Goal: Transaction & Acquisition: Book appointment/travel/reservation

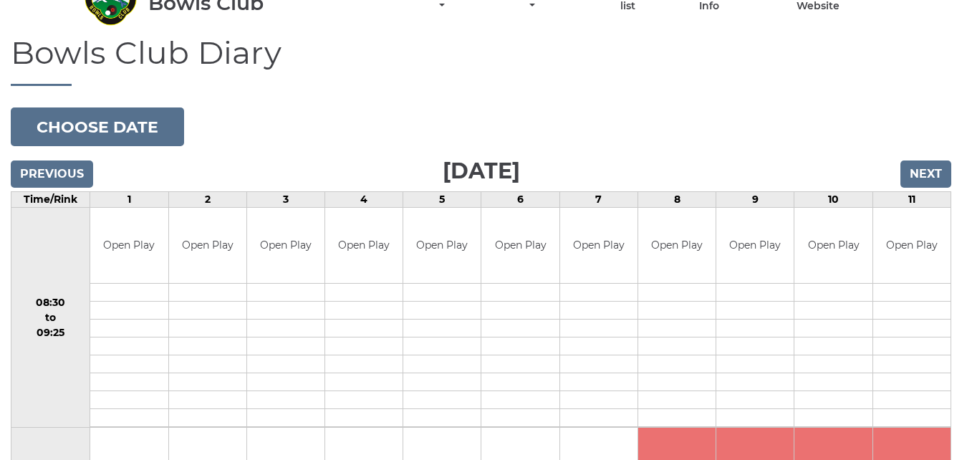
scroll to position [86, 0]
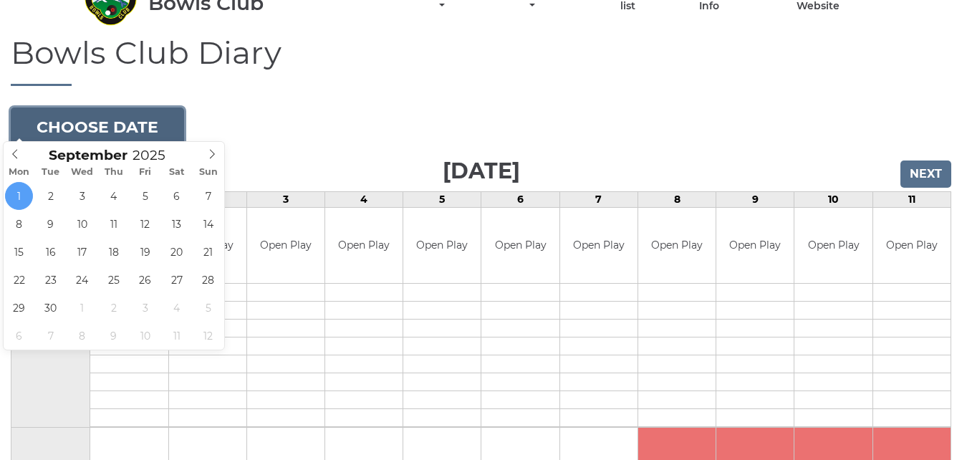
click at [160, 112] on button "Choose date" at bounding box center [97, 126] width 173 height 39
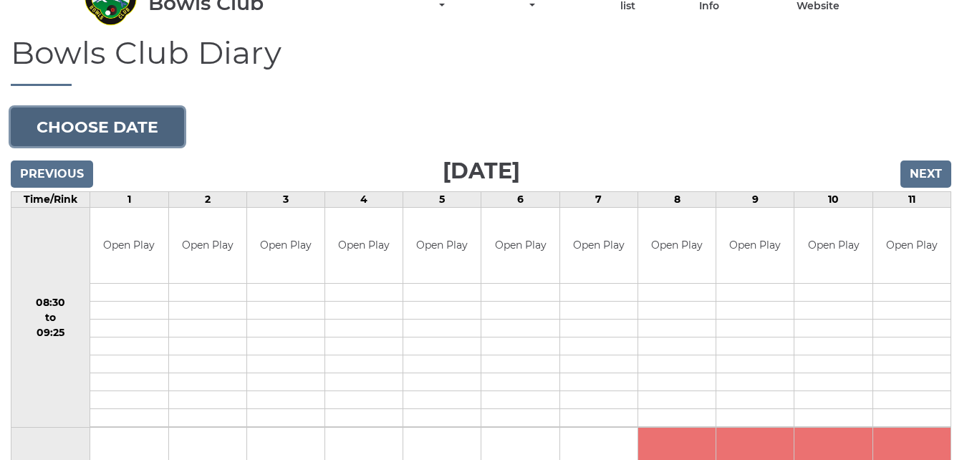
click at [158, 120] on button "Choose date" at bounding box center [97, 126] width 173 height 39
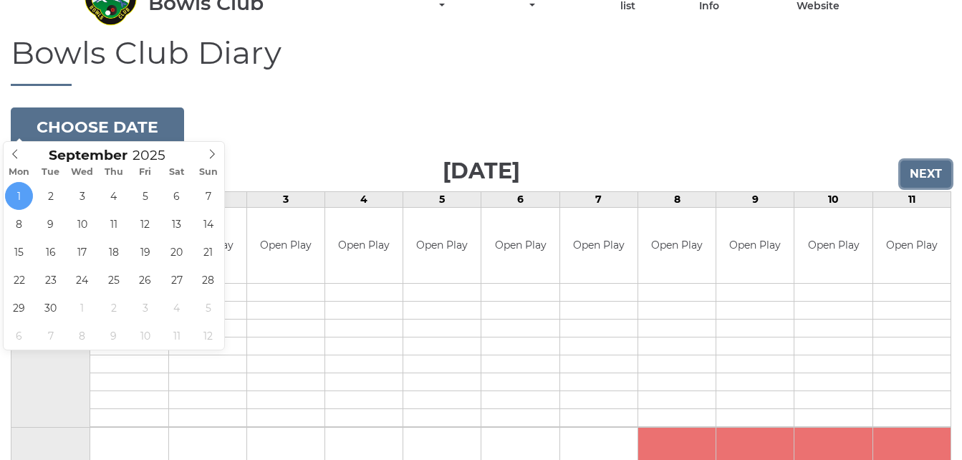
click at [913, 167] on input "Next" at bounding box center [925, 173] width 51 height 27
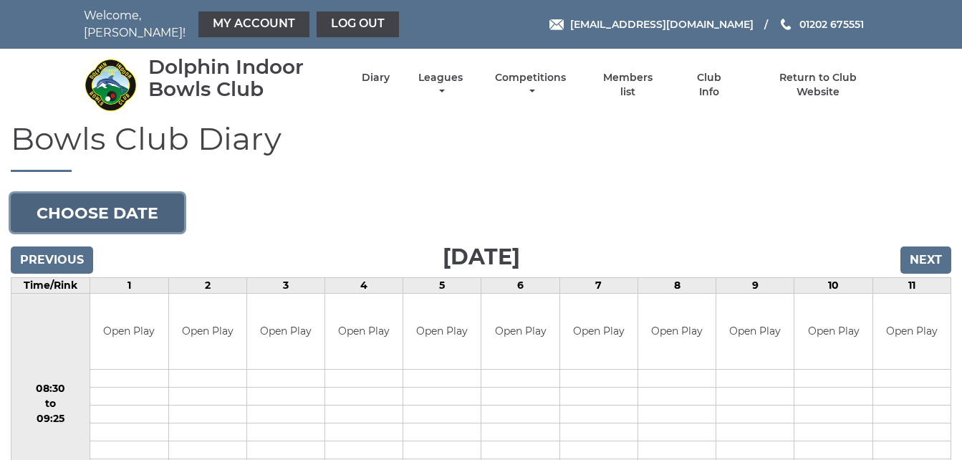
drag, startPoint x: 0, startPoint y: 0, endPoint x: 150, endPoint y: 205, distance: 254.2
click at [150, 205] on button "Choose date" at bounding box center [97, 212] width 173 height 39
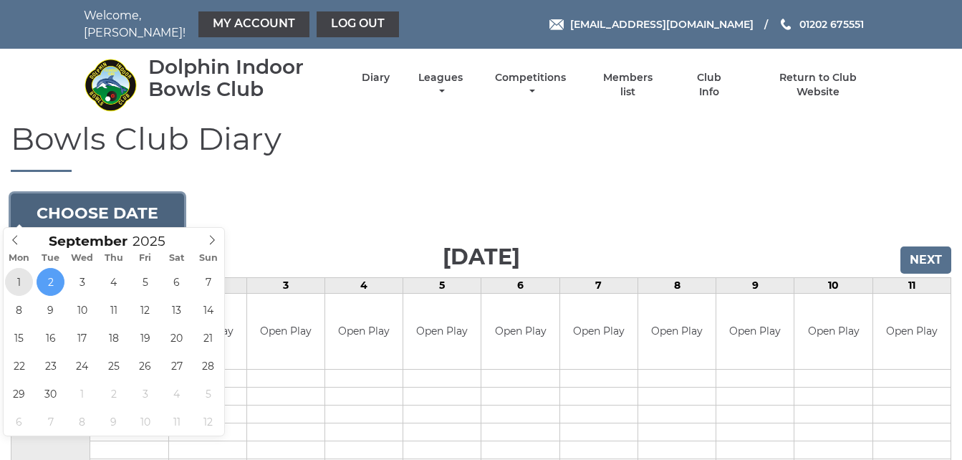
type input "[DATE]"
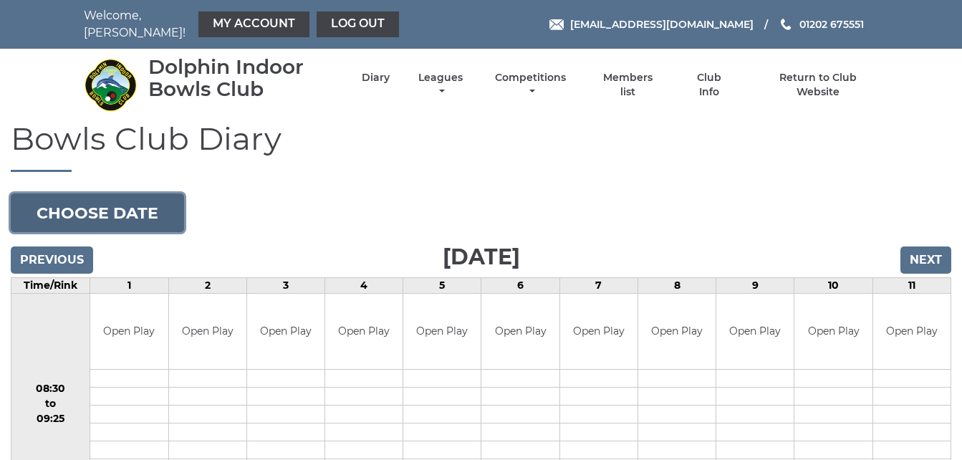
click at [118, 210] on button "Choose date" at bounding box center [97, 212] width 173 height 39
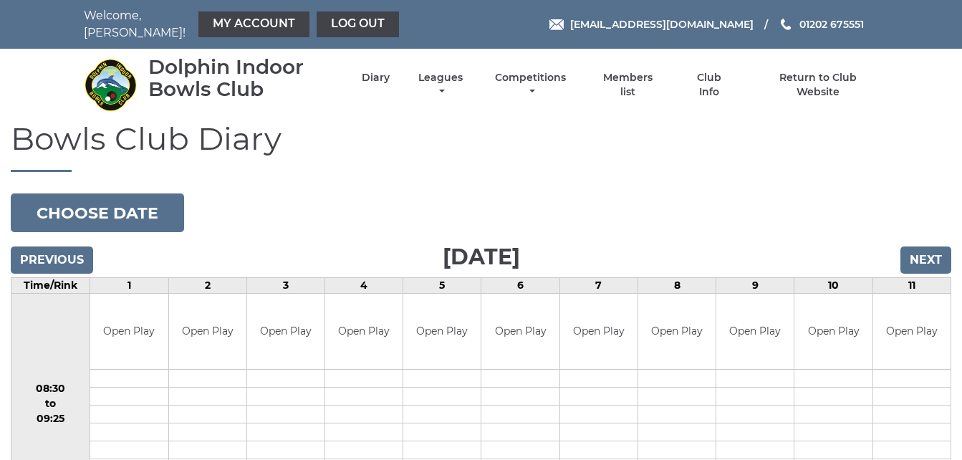
click at [229, 25] on link "My Account" at bounding box center [253, 24] width 111 height 26
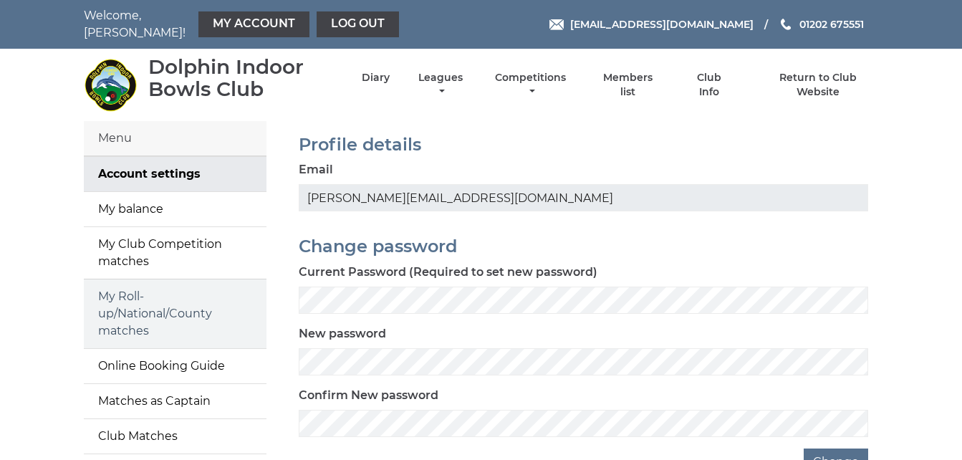
click at [144, 302] on link "My Roll-up/National/County matches" at bounding box center [175, 313] width 183 height 69
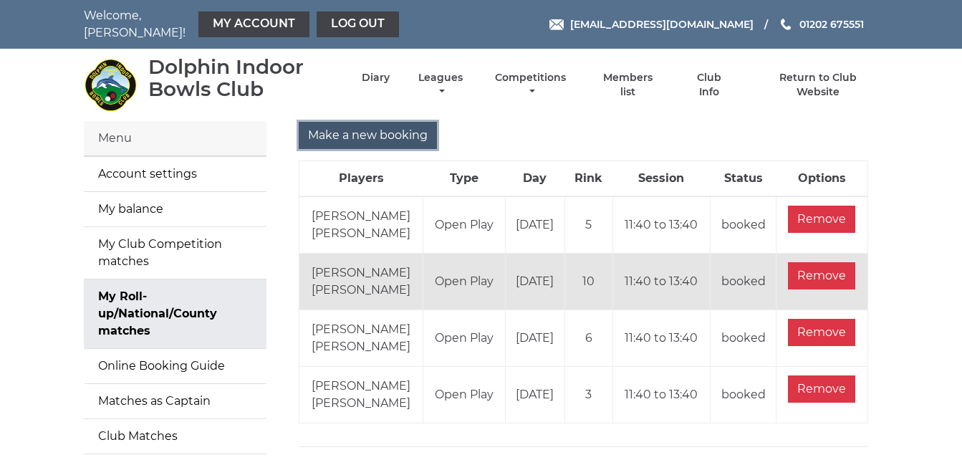
click at [411, 125] on input "Make a new booking" at bounding box center [368, 135] width 138 height 27
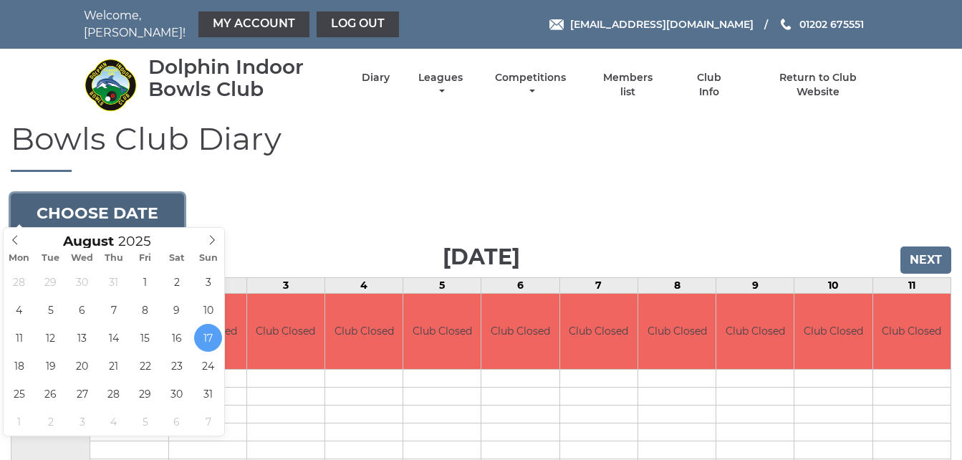
click at [160, 203] on button "Choose date" at bounding box center [97, 212] width 173 height 39
type input "[DATE]"
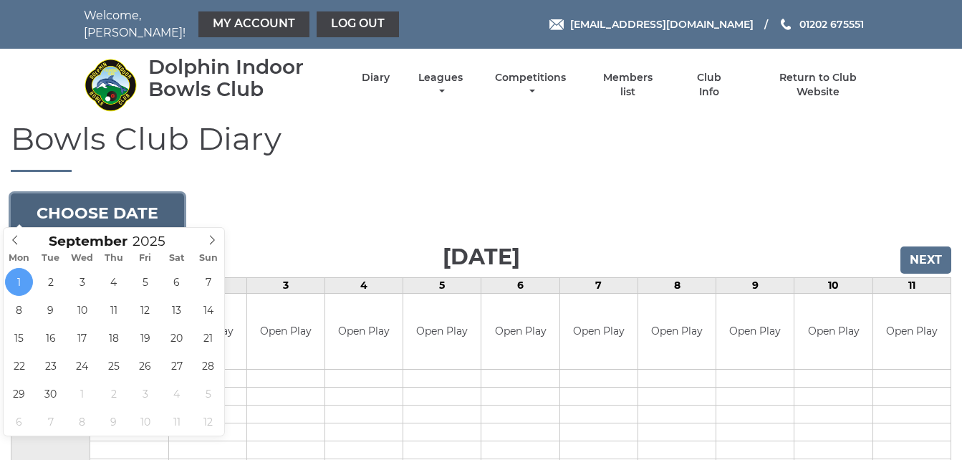
click at [168, 208] on button "Choose date" at bounding box center [97, 212] width 173 height 39
click at [144, 213] on button "Choose date" at bounding box center [97, 212] width 173 height 39
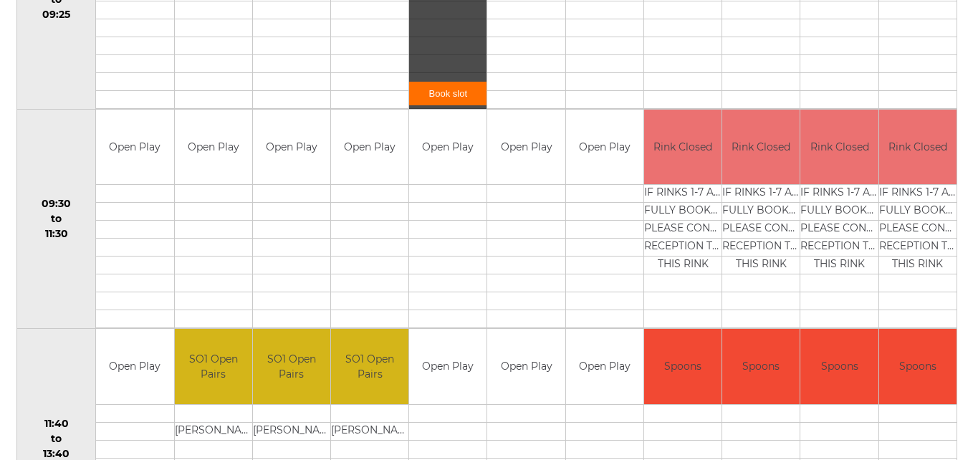
scroll to position [544, 0]
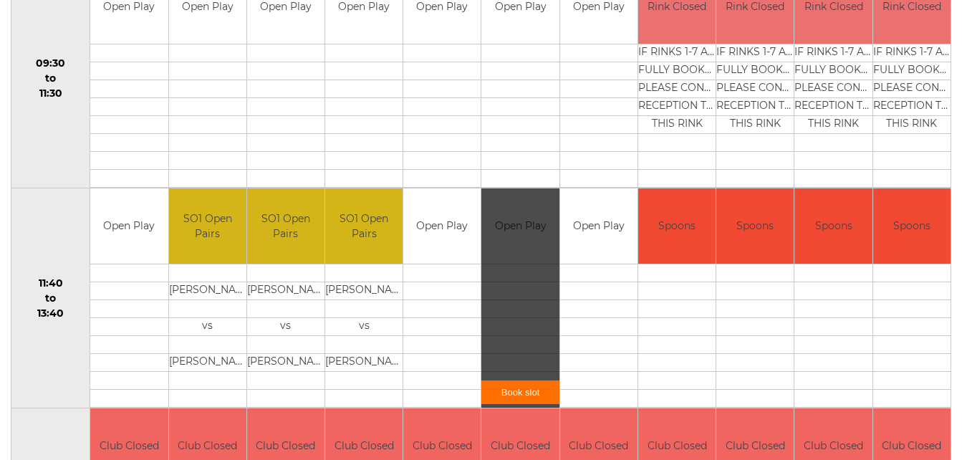
click at [527, 391] on link "Book slot" at bounding box center [519, 392] width 77 height 24
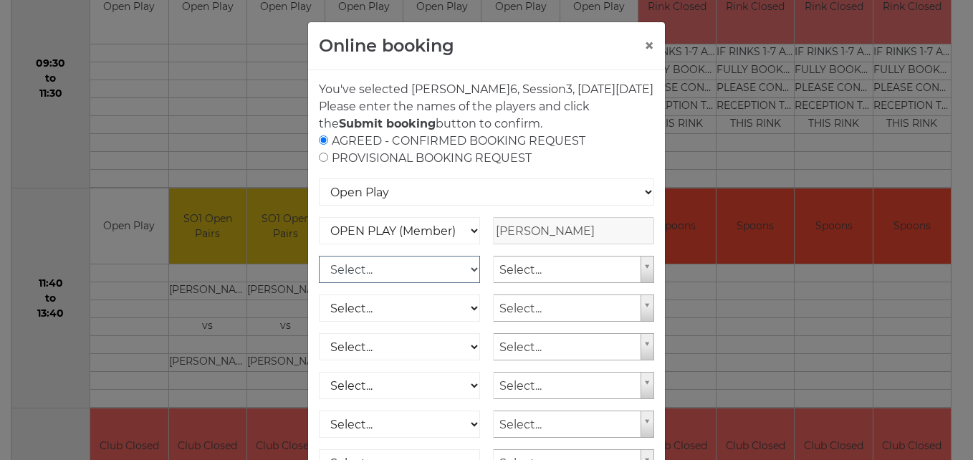
click at [471, 283] on select "Select... OPEN PLAY (Member) OPEN PLAY (Visitor) OPEN PLAY 1 HOUR (Member) OPEN…" at bounding box center [399, 269] width 161 height 27
select select "1_12"
click at [319, 273] on select "Select... OPEN PLAY (Member) OPEN PLAY (Visitor) OPEN PLAY 1 HOUR (Member) OPEN…" at bounding box center [399, 269] width 161 height 27
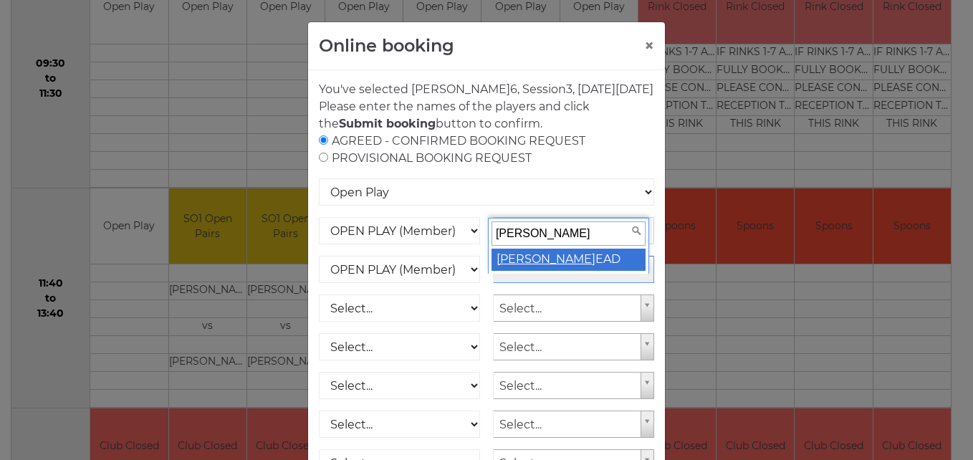
type input "mary h"
select select "1797"
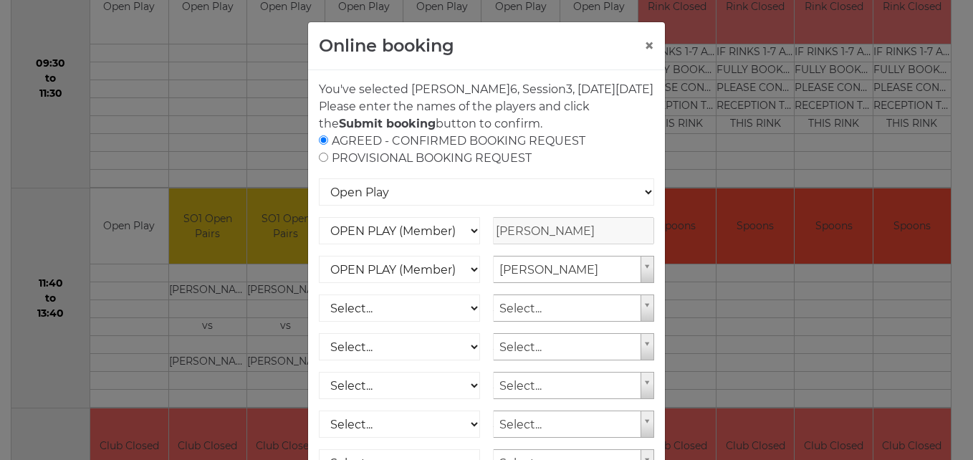
click at [623, 98] on p "You've selected Rink 6 , Session 3 , on Monday 1st of September 2025" at bounding box center [486, 89] width 335 height 17
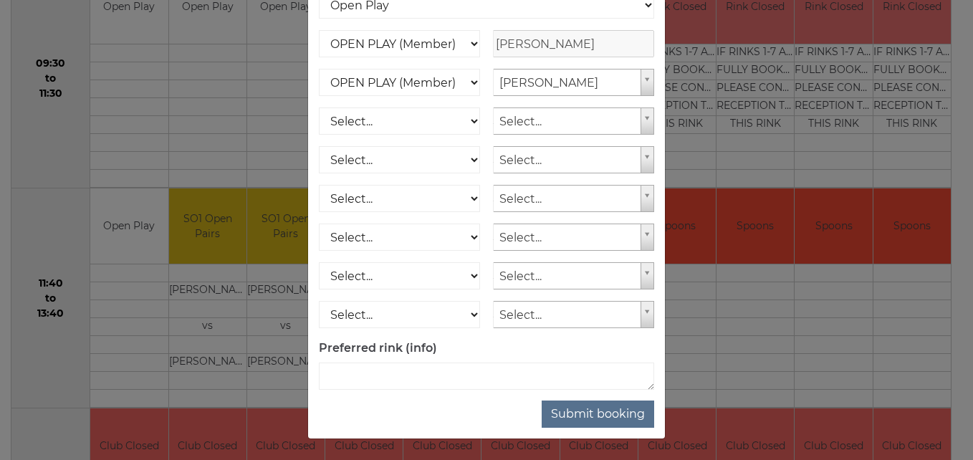
scroll to position [205, 0]
click at [621, 405] on button "Submit booking" at bounding box center [598, 413] width 112 height 27
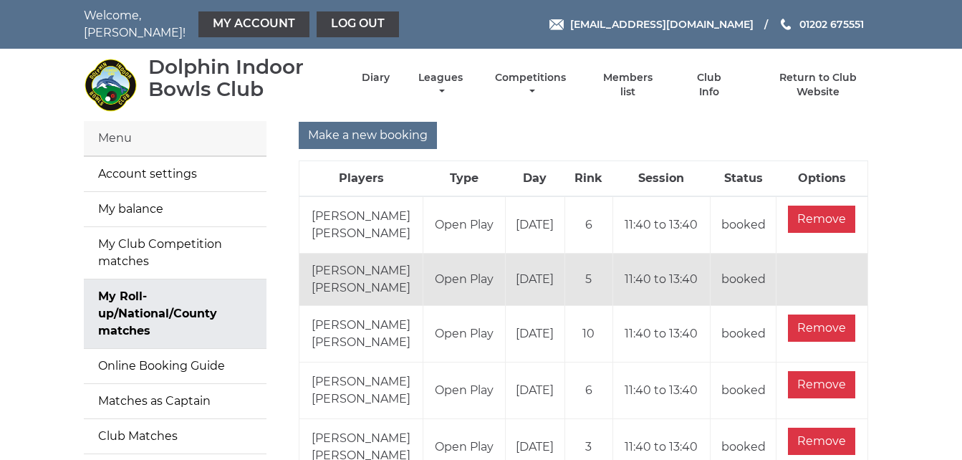
click at [905, 231] on main "Menu Account settings My balance My Club Competition matches My Roll-up/Nationa…" at bounding box center [481, 316] width 962 height 390
click at [342, 22] on link "Log out" at bounding box center [358, 24] width 82 height 26
